Goal: Information Seeking & Learning: Check status

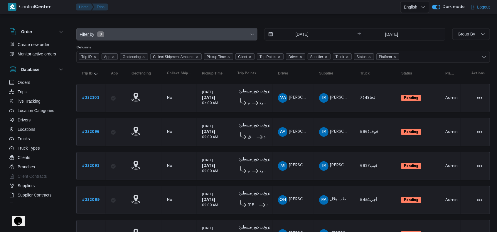
click at [155, 38] on span "Filter by 0" at bounding box center [167, 35] width 181 height 12
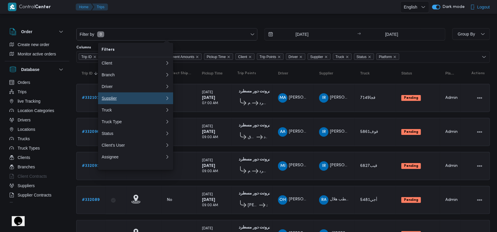
click at [129, 99] on div "Supplier" at bounding box center [133, 98] width 63 height 5
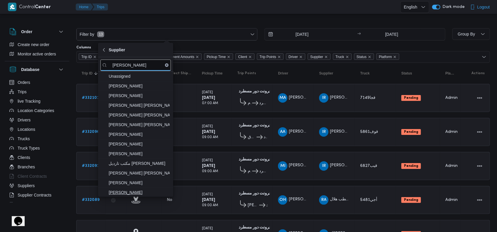
type input "عبدالقا"
click at [152, 190] on span "عبدالقادر عادل عبدالقادر الحسيني" at bounding box center [139, 192] width 61 height 7
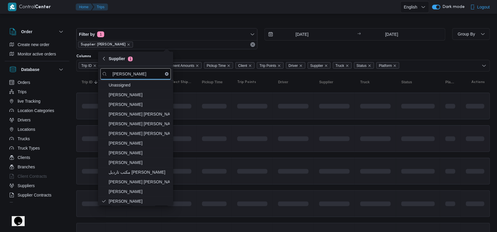
click at [281, 146] on td at bounding box center [293, 138] width 41 height 27
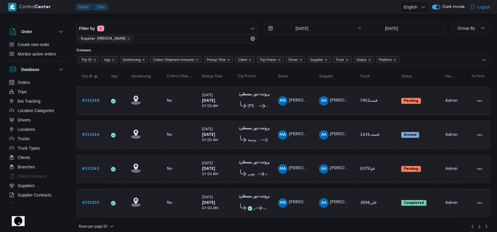
scroll to position [7, 0]
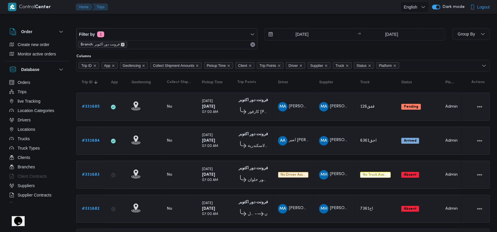
click at [121, 46] on icon "remove selected entity" at bounding box center [123, 45] width 4 height 4
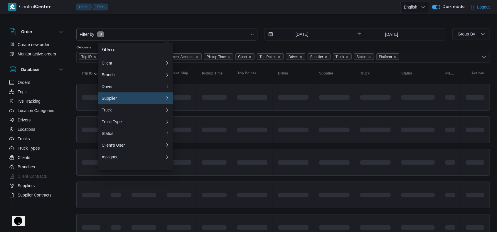
click at [116, 99] on div "Supplier" at bounding box center [133, 98] width 63 height 5
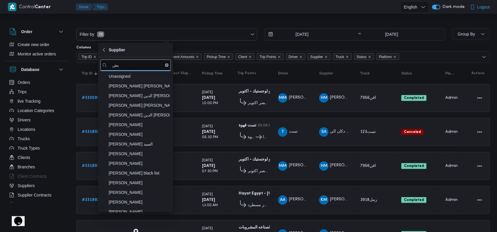
type input "ي"
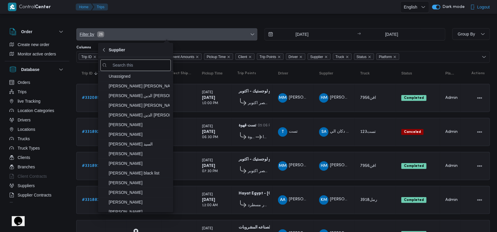
click at [116, 33] on span "Filter by 26" at bounding box center [167, 35] width 181 height 12
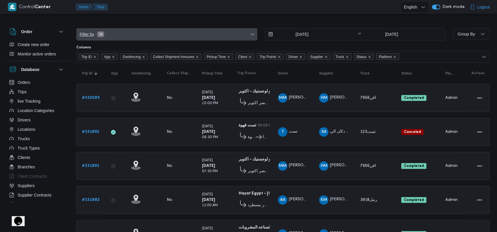
click at [111, 32] on span "Filter by 26" at bounding box center [167, 35] width 181 height 12
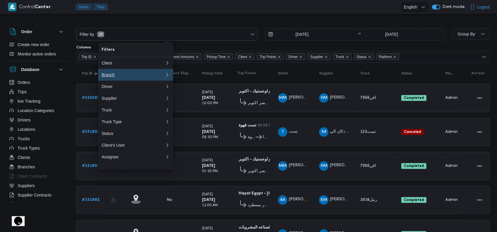
click at [123, 76] on div "Branch" at bounding box center [132, 75] width 61 height 5
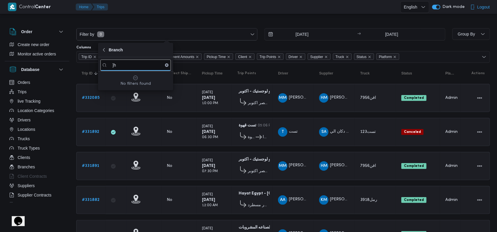
type input "]"
type input "دانون العبو"
click at [125, 76] on span "مخازن فويس دانون العبور" at bounding box center [139, 76] width 61 height 7
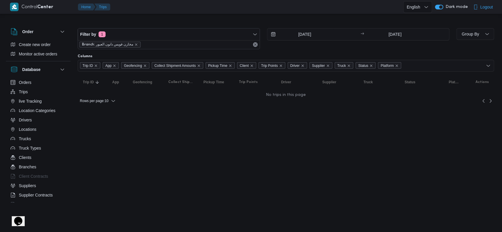
click at [273, 135] on html "Control Center Home Trips English عربي Dark mode Logout Order Create new order …" at bounding box center [251, 116] width 502 height 232
click at [306, 34] on input "[DATE]" at bounding box center [300, 35] width 67 height 12
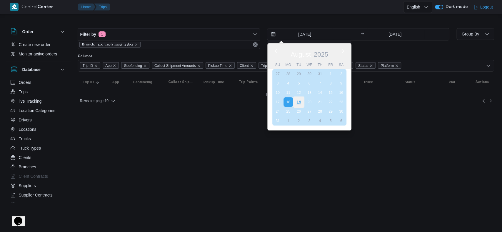
click at [297, 104] on div "19" at bounding box center [298, 102] width 11 height 11
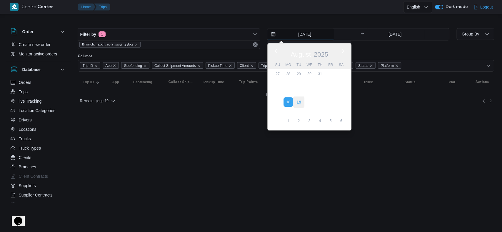
type input "[DATE]"
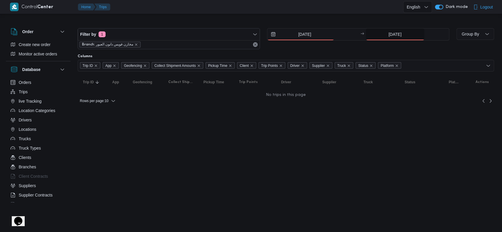
click at [388, 36] on input "[DATE]" at bounding box center [395, 35] width 58 height 12
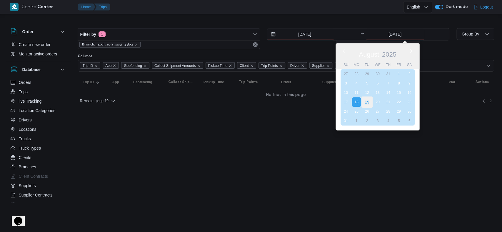
click at [369, 99] on div "19" at bounding box center [366, 102] width 11 height 11
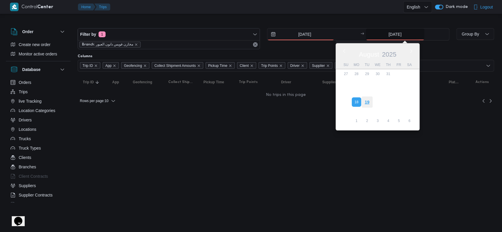
type input "[DATE]"
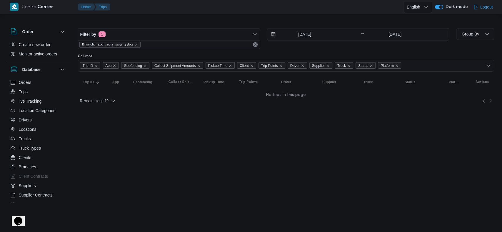
click at [309, 119] on html "Control Center Home Trips English عربي Dark mode Logout Order Create new order …" at bounding box center [251, 116] width 502 height 232
drag, startPoint x: 128, startPoint y: 104, endPoint x: 133, endPoint y: 73, distance: 30.8
click at [129, 104] on div "Rows per page : 10" at bounding box center [285, 101] width 423 height 14
click at [135, 43] on icon "remove selected entity" at bounding box center [136, 44] width 2 height 2
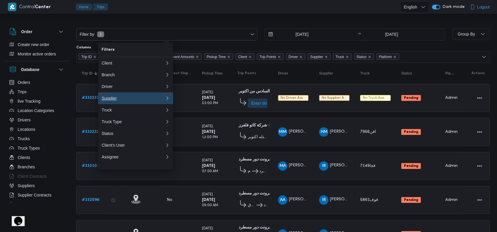
click at [121, 99] on div "Supplier" at bounding box center [133, 98] width 63 height 5
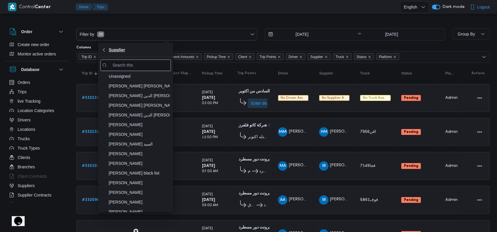
click at [112, 52] on span "Supplier" at bounding box center [117, 49] width 16 height 7
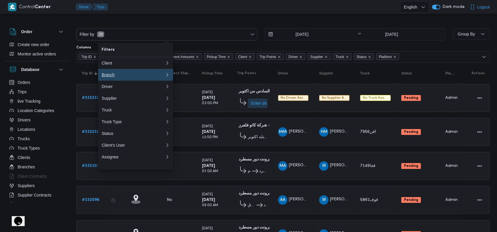
click at [130, 77] on div "Branch" at bounding box center [132, 75] width 61 height 5
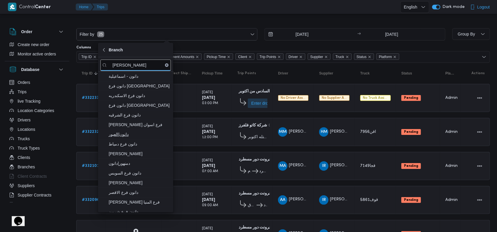
type input "[PERSON_NAME]"
click at [139, 135] on span "دانون|العبور" at bounding box center [139, 134] width 61 height 7
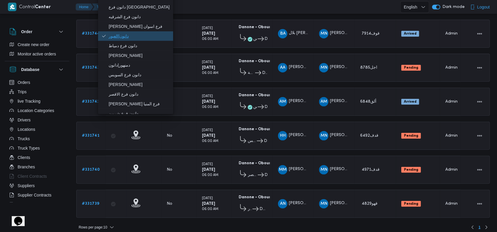
scroll to position [108, 0]
click at [374, 129] on tbody "Trip ID # 331745 App Geofencing Collect Shipment Amounts No Pickup Time [DATE] …" at bounding box center [283, 101] width 414 height 233
